Goal: Task Accomplishment & Management: Manage account settings

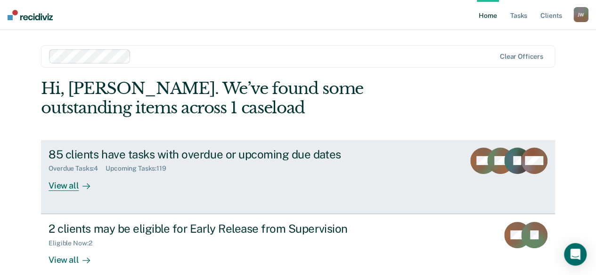
click at [141, 153] on div "85 clients have tasks with overdue or upcoming due dates" at bounding box center [213, 155] width 330 height 14
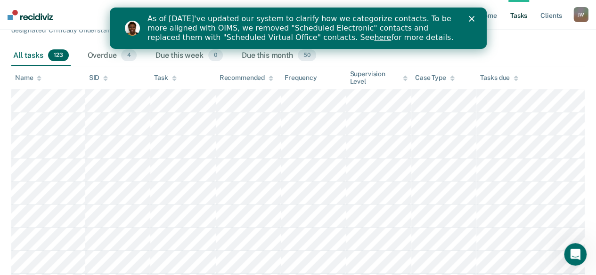
scroll to position [47, 0]
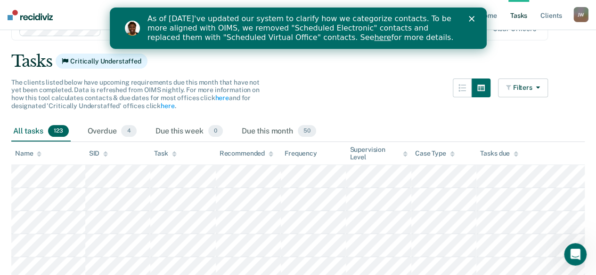
click at [39, 153] on icon at bounding box center [39, 152] width 5 height 2
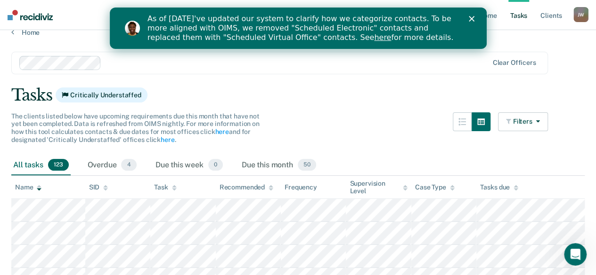
scroll to position [0, 0]
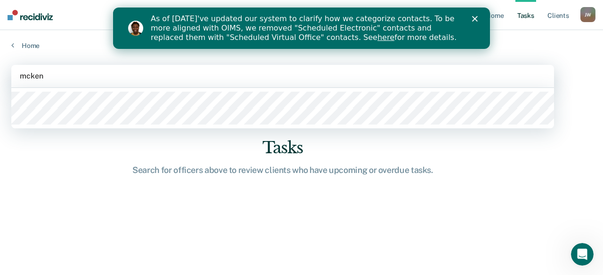
type input "mckenn"
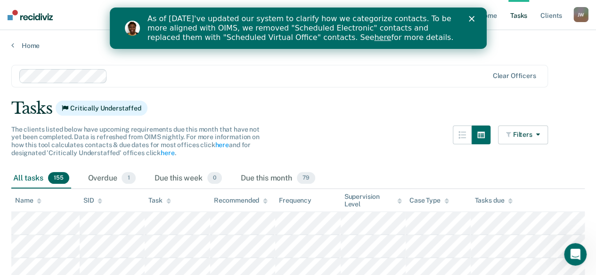
click at [40, 201] on icon at bounding box center [39, 201] width 5 height 6
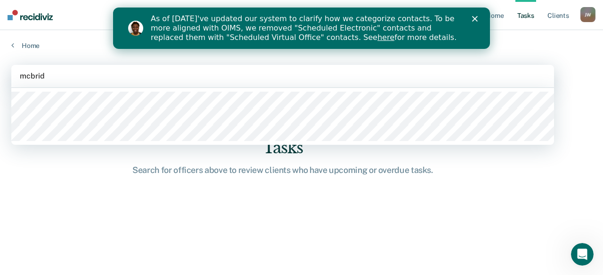
type input "mcbride"
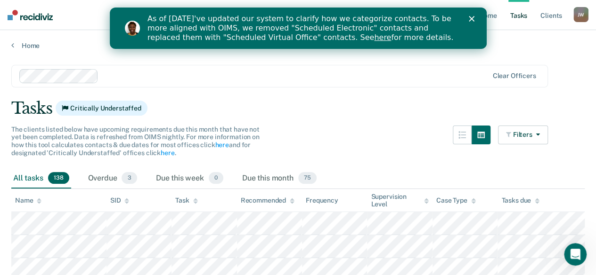
click at [37, 202] on icon at bounding box center [39, 202] width 5 height 2
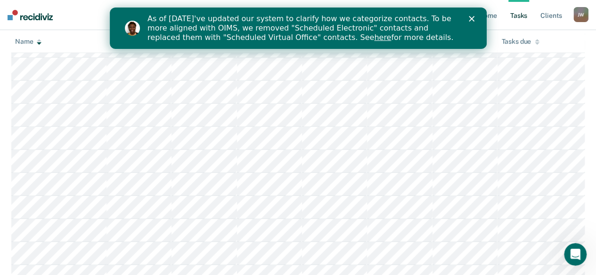
scroll to position [2919, 0]
